Goal: Task Accomplishment & Management: Use online tool/utility

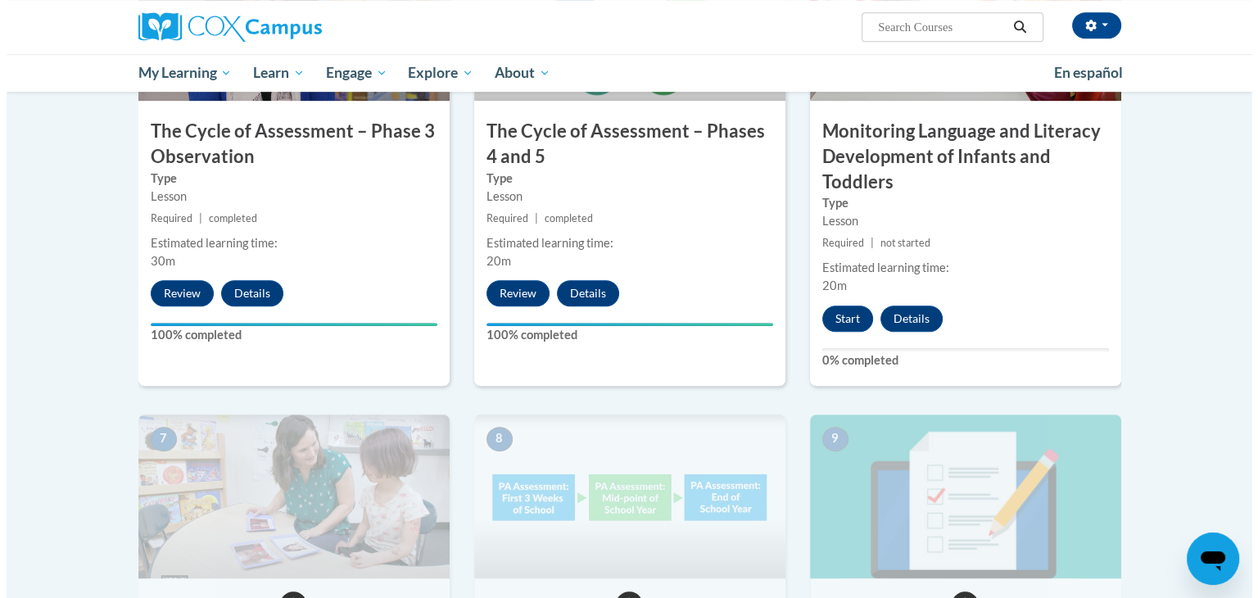
scroll to position [1055, 0]
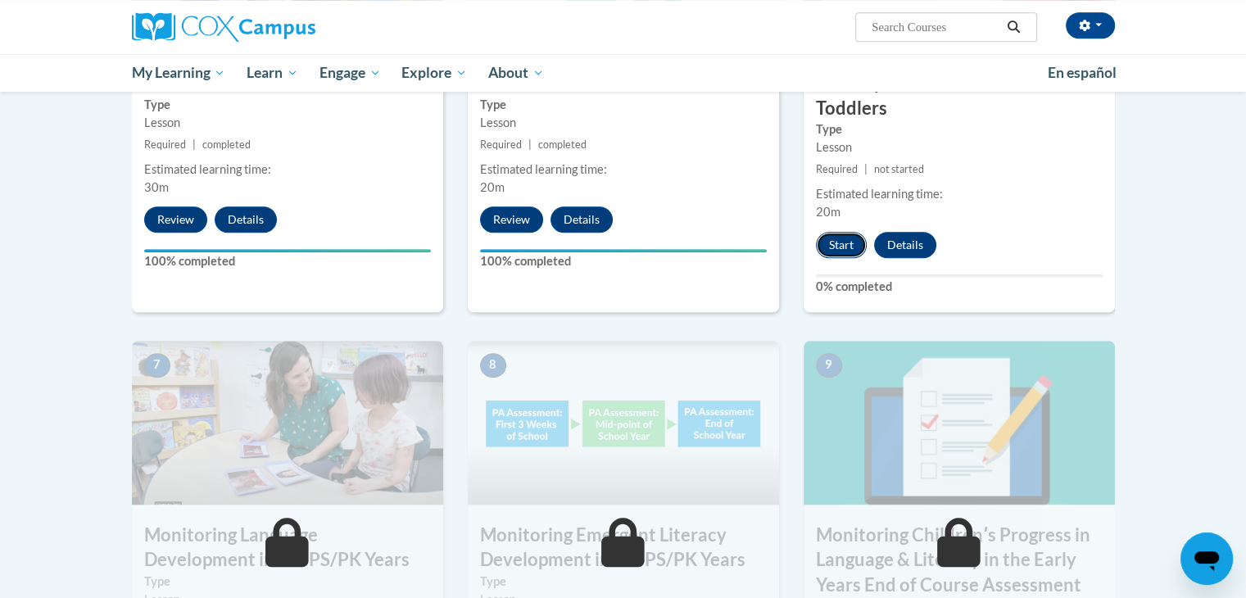
click at [852, 243] on button "Start" at bounding box center [841, 245] width 51 height 26
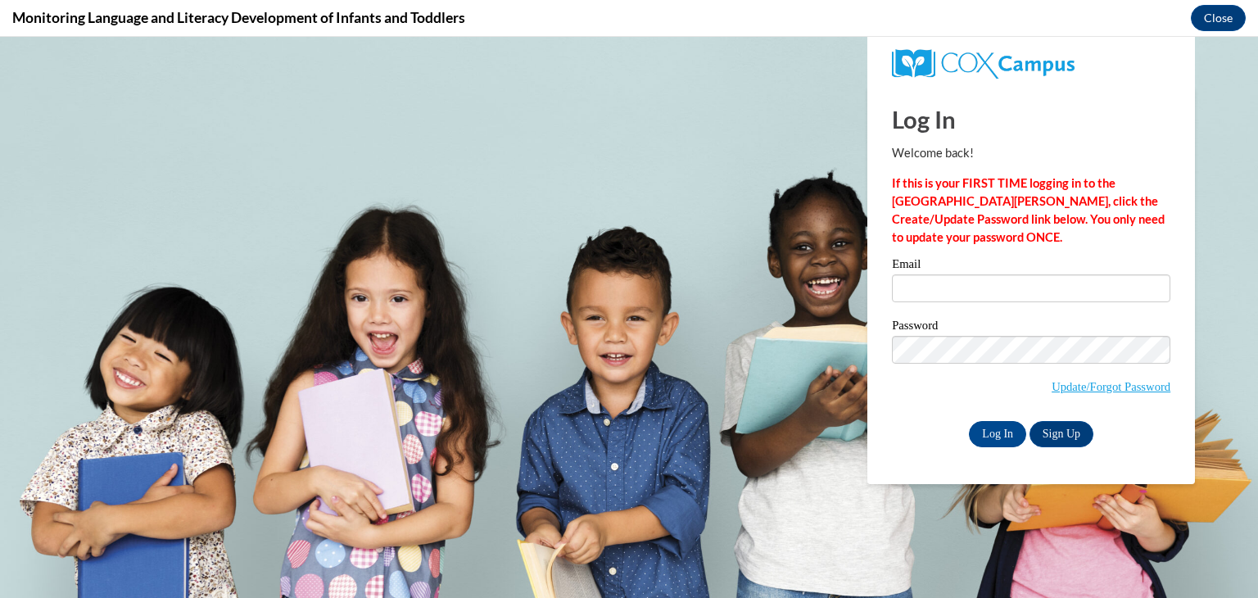
scroll to position [0, 0]
click at [950, 283] on input "Email" at bounding box center [1031, 288] width 279 height 28
type input "[EMAIL_ADDRESS][DOMAIN_NAME]"
click at [999, 432] on input "Log In" at bounding box center [997, 434] width 57 height 26
